Goal: Find specific page/section: Find specific page/section

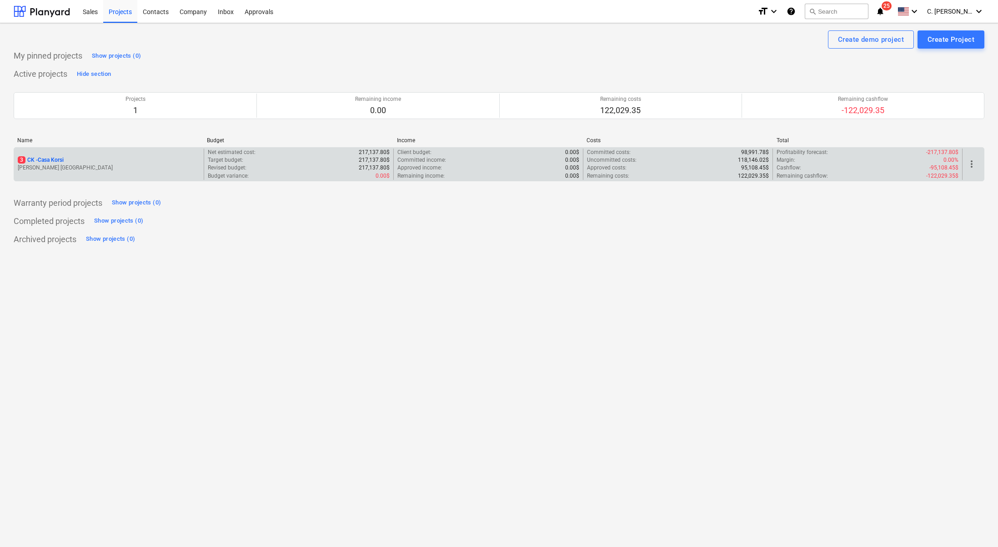
click at [42, 163] on p "3 CK - Casa Korsi" at bounding box center [41, 160] width 46 height 8
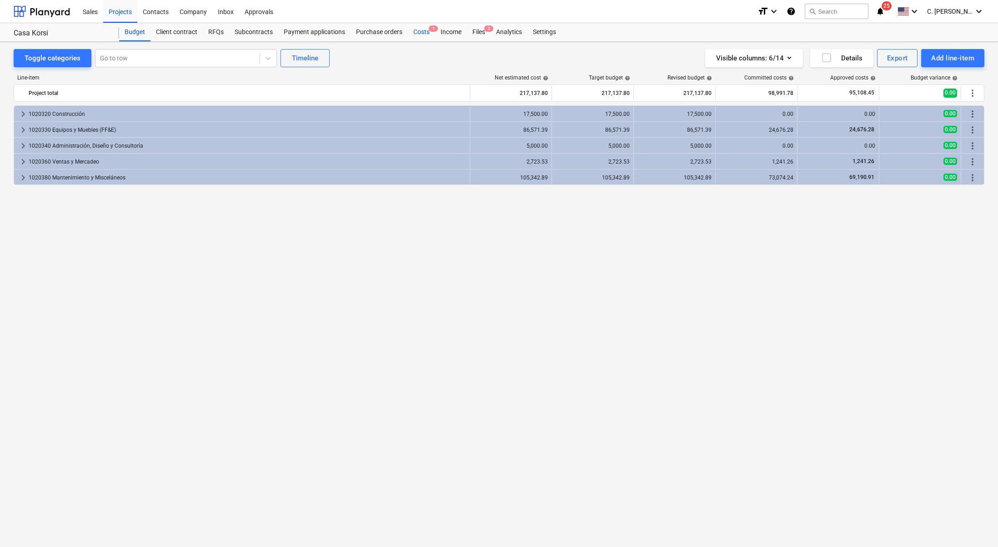
click at [419, 26] on div "Costs 1" at bounding box center [421, 32] width 27 height 18
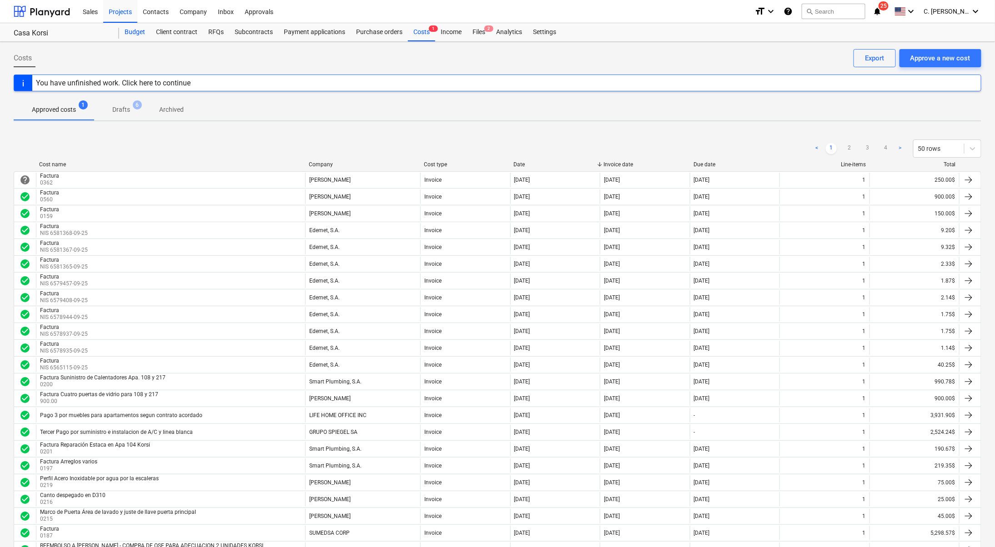
click at [144, 37] on div "Budget" at bounding box center [134, 32] width 31 height 18
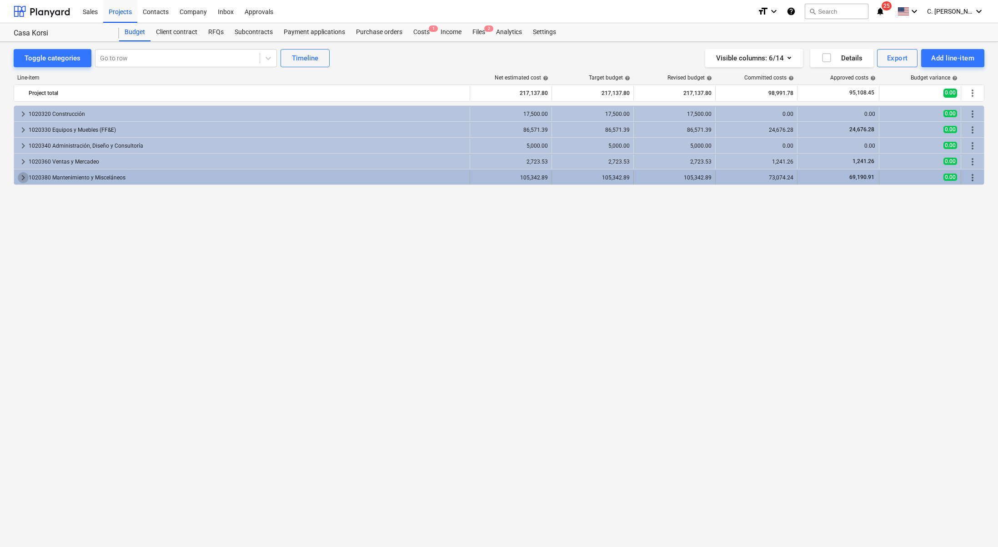
click at [23, 173] on span "keyboard_arrow_right" at bounding box center [23, 177] width 11 height 11
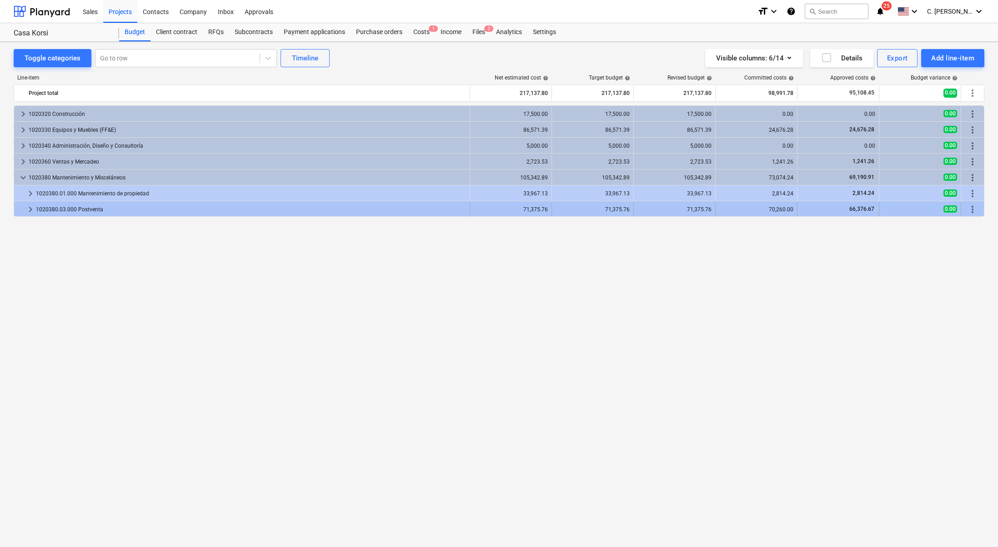
click at [29, 203] on div "keyboard_arrow_right" at bounding box center [30, 209] width 11 height 15
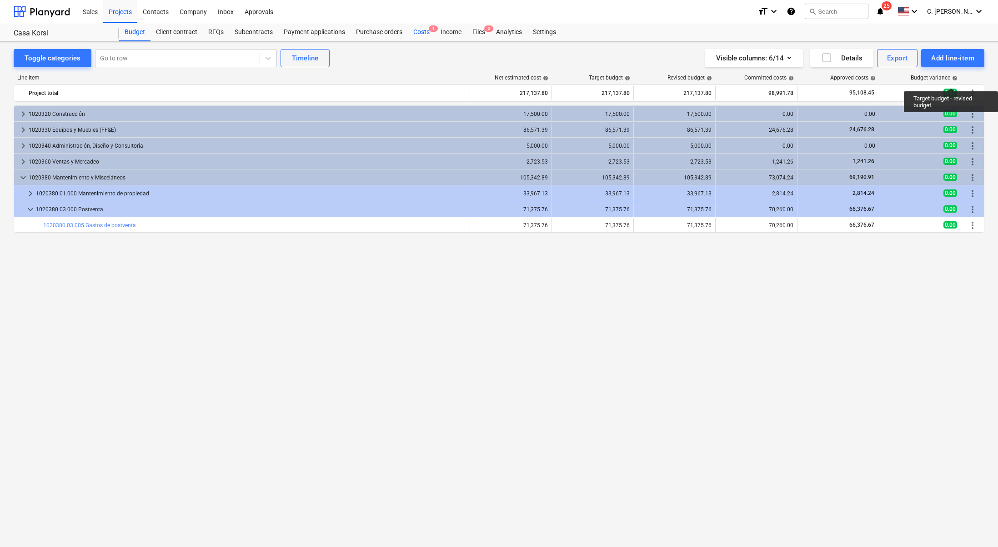
click at [429, 32] on div "Costs 1" at bounding box center [421, 32] width 27 height 18
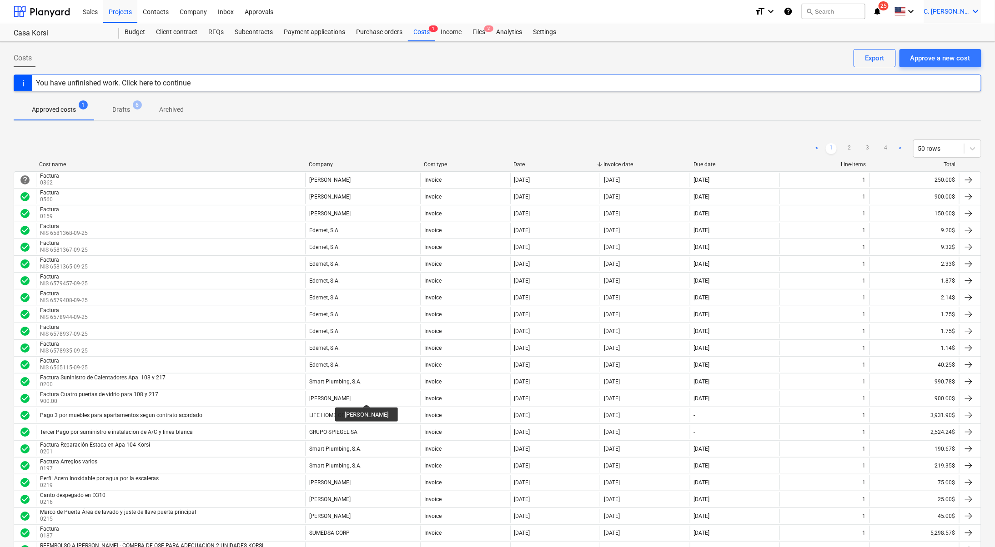
click at [963, 10] on span "C. [PERSON_NAME]" at bounding box center [946, 11] width 45 height 7
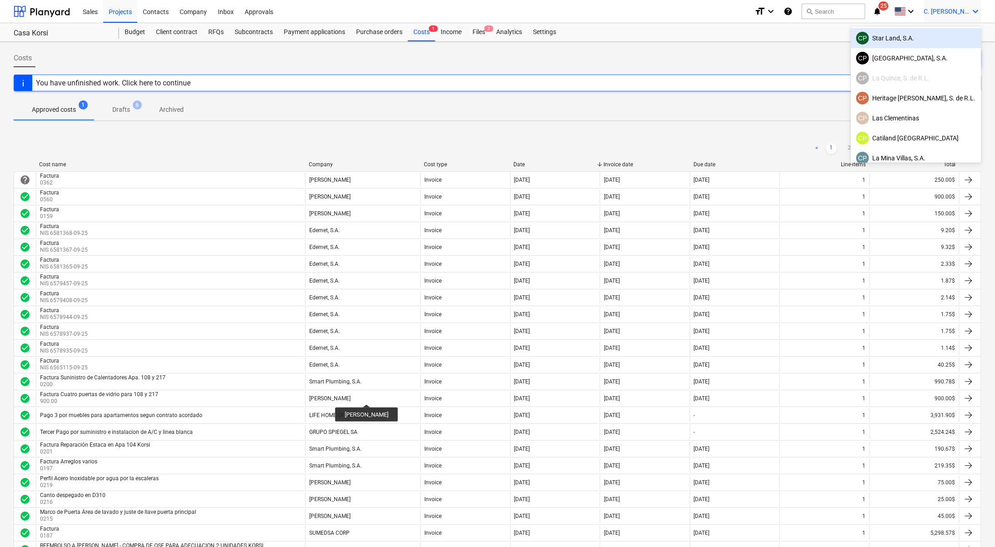
click at [906, 39] on div "CP Star Land, S.A." at bounding box center [916, 38] width 120 height 13
